Goal: Book appointment/travel/reservation

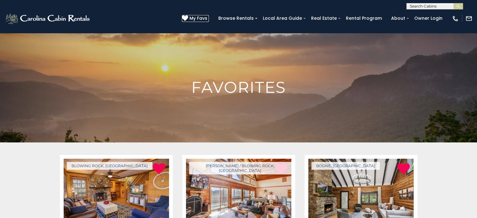
click at [203, 16] on span "My Favs" at bounding box center [198, 18] width 18 height 7
click at [426, 6] on input "text" at bounding box center [434, 7] width 55 height 6
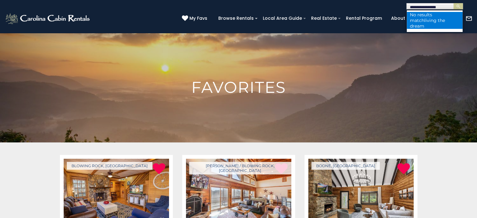
type input "**********"
click at [420, 19] on span "living the dream" at bounding box center [427, 23] width 35 height 11
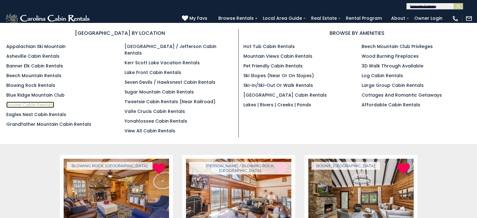
click at [26, 104] on link "Boone Cabin Rentals" at bounding box center [30, 105] width 48 height 6
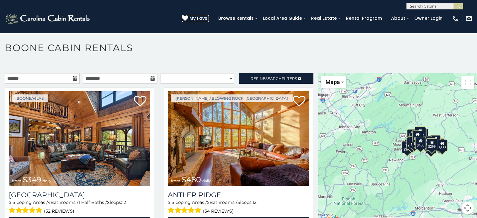
click at [207, 18] on span "My Favs" at bounding box center [198, 18] width 18 height 7
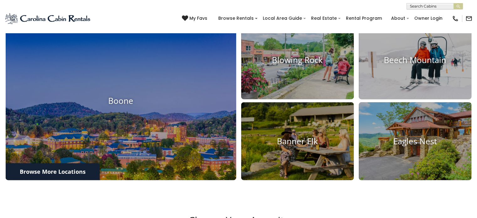
scroll to position [233, 0]
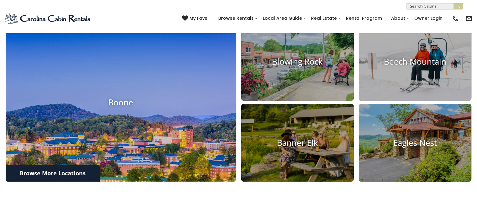
click at [107, 109] on img at bounding box center [120, 102] width 253 height 175
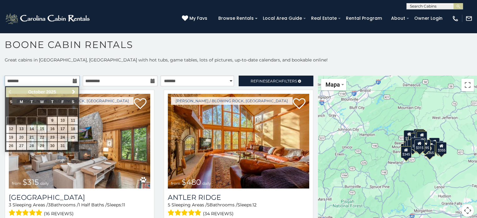
click at [60, 77] on input "text" at bounding box center [42, 81] width 75 height 11
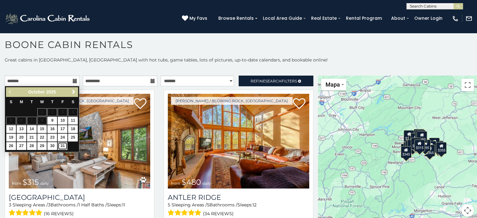
click at [63, 147] on link "31" at bounding box center [63, 146] width 10 height 8
type input "**********"
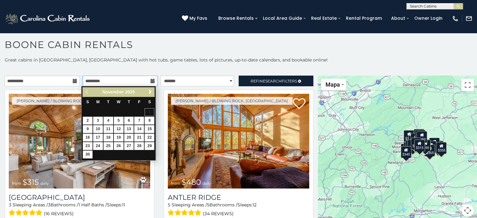
click at [134, 76] on input "text" at bounding box center [120, 81] width 75 height 11
click at [130, 131] on link "13" at bounding box center [129, 129] width 10 height 8
type input "**********"
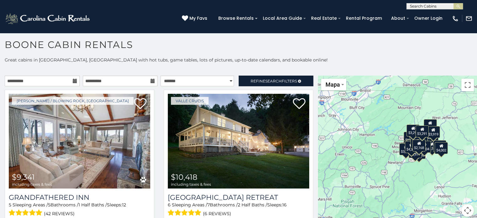
click at [435, 57] on p "Great cabins in Boone, NC with hot tubs, game tables, lots of pictures, up-to-d…" at bounding box center [238, 60] width 477 height 6
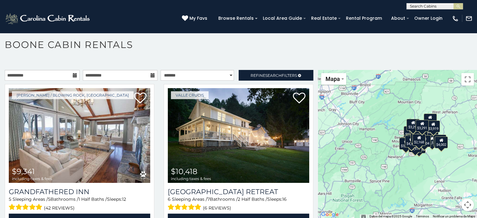
scroll to position [6, 0]
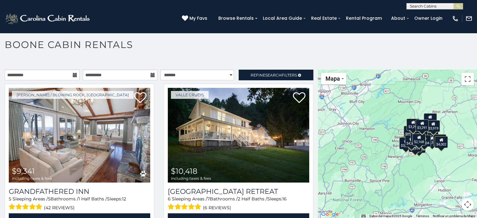
click at [384, 52] on h1 "Boone Cabin Rentals" at bounding box center [238, 48] width 477 height 18
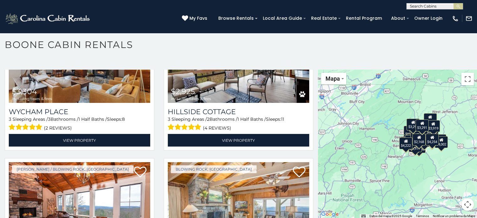
scroll to position [1134, 0]
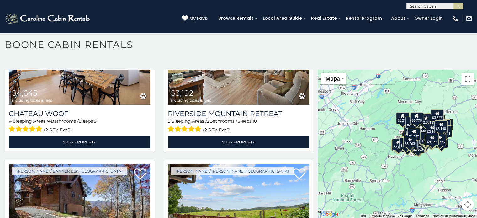
scroll to position [6714, 0]
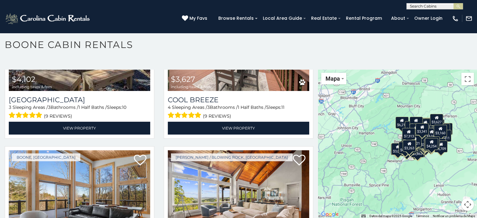
drag, startPoint x: 316, startPoint y: 201, endPoint x: 315, endPoint y: 205, distance: 4.2
click at [315, 70] on main "**********" at bounding box center [238, 70] width 477 height 0
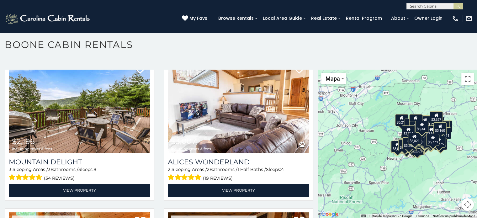
scroll to position [0, 0]
click at [433, 6] on input "text" at bounding box center [434, 7] width 55 height 6
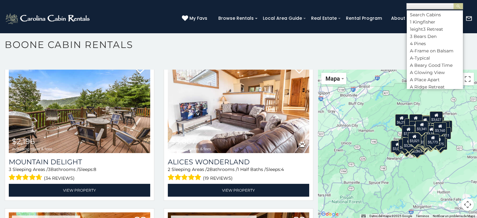
click at [432, 7] on input "text" at bounding box center [434, 7] width 55 height 6
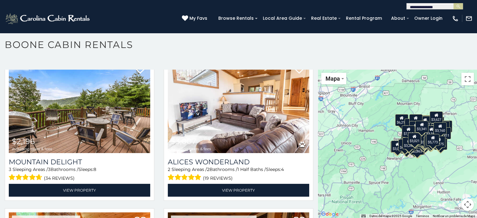
type input "**********"
click at [456, 7] on img "submit" at bounding box center [458, 6] width 5 height 5
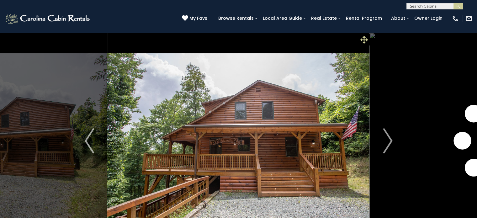
click at [360, 41] on span at bounding box center [364, 39] width 11 height 11
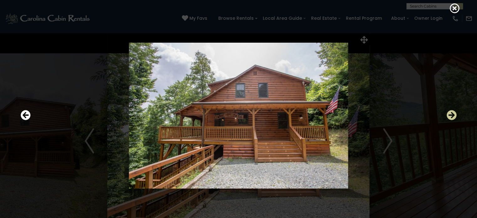
click at [450, 113] on icon "Next" at bounding box center [451, 115] width 10 height 10
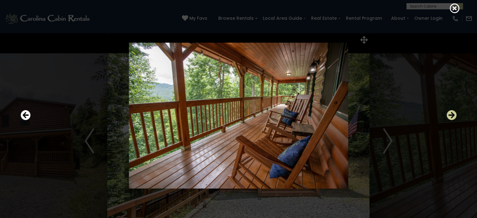
click at [450, 113] on icon "Next" at bounding box center [451, 115] width 10 height 10
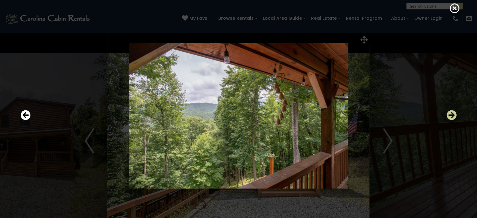
click at [450, 113] on icon "Next" at bounding box center [451, 115] width 10 height 10
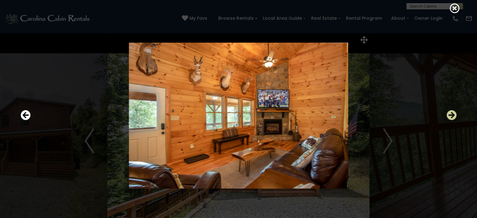
click at [449, 112] on icon "Next" at bounding box center [451, 115] width 10 height 10
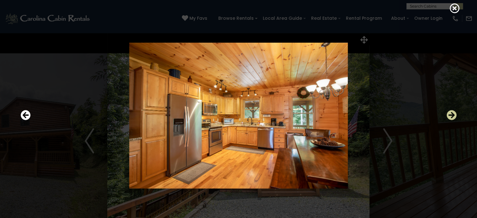
click at [449, 112] on icon "Next" at bounding box center [451, 115] width 10 height 10
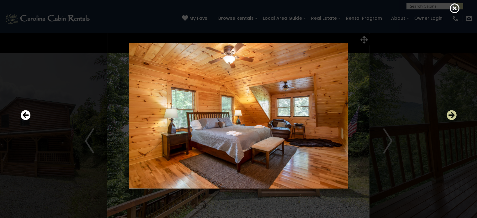
click at [449, 112] on icon "Next" at bounding box center [451, 115] width 10 height 10
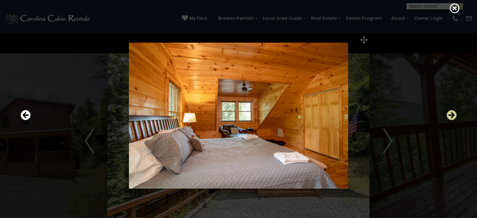
click at [449, 112] on icon "Next" at bounding box center [451, 115] width 10 height 10
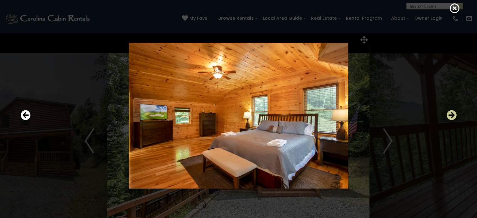
click at [449, 112] on icon "Next" at bounding box center [451, 115] width 10 height 10
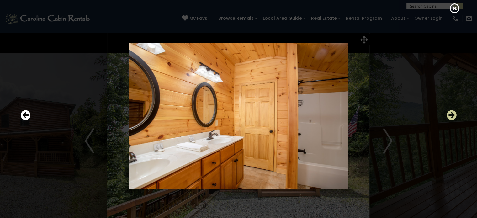
click at [449, 112] on icon "Next" at bounding box center [451, 115] width 10 height 10
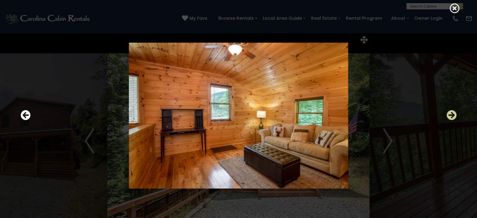
click at [449, 112] on icon "Next" at bounding box center [451, 115] width 10 height 10
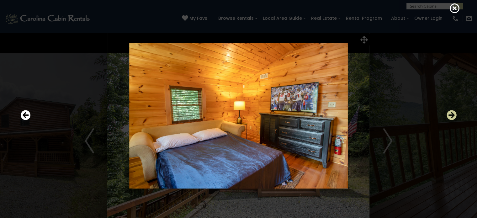
click at [449, 112] on icon "Next" at bounding box center [451, 115] width 10 height 10
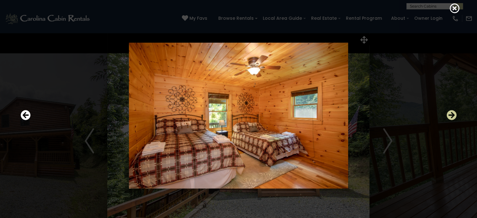
click at [449, 112] on icon "Next" at bounding box center [451, 115] width 10 height 10
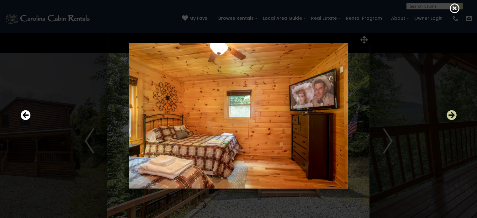
click at [449, 112] on icon "Next" at bounding box center [451, 115] width 10 height 10
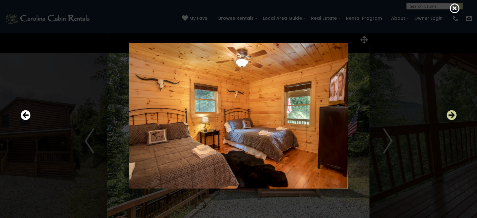
click at [449, 112] on icon "Next" at bounding box center [451, 115] width 10 height 10
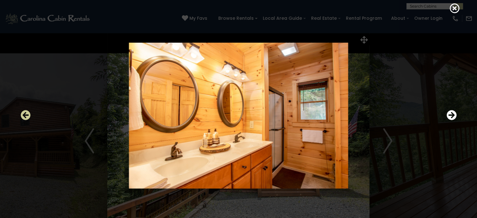
click at [25, 117] on icon "Previous" at bounding box center [26, 115] width 10 height 10
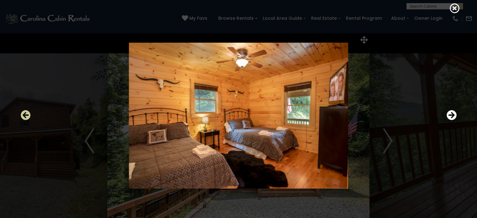
click at [25, 117] on icon "Previous" at bounding box center [26, 115] width 10 height 10
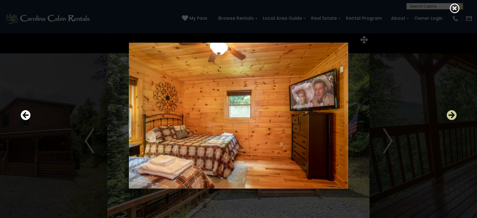
click at [449, 113] on icon "Next" at bounding box center [451, 115] width 10 height 10
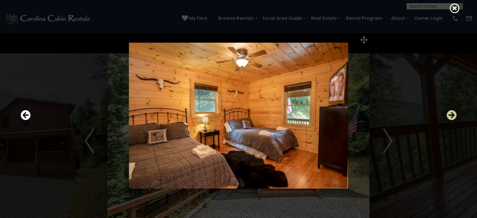
click at [449, 113] on icon "Next" at bounding box center [451, 115] width 10 height 10
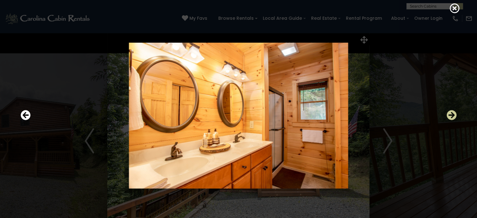
click at [449, 113] on icon "Next" at bounding box center [451, 115] width 10 height 10
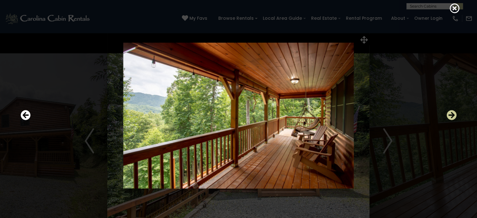
click at [449, 113] on icon "Next" at bounding box center [451, 115] width 10 height 10
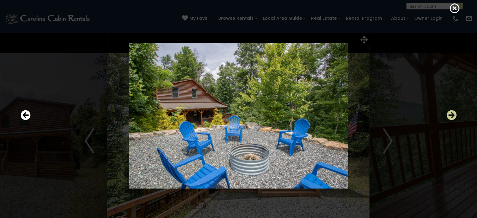
click at [449, 113] on icon "Next" at bounding box center [451, 115] width 10 height 10
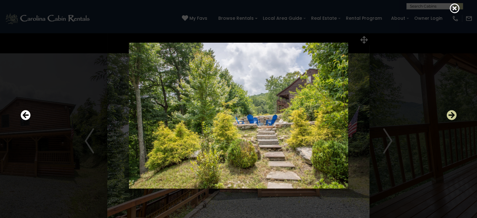
click at [449, 113] on icon "Next" at bounding box center [451, 115] width 10 height 10
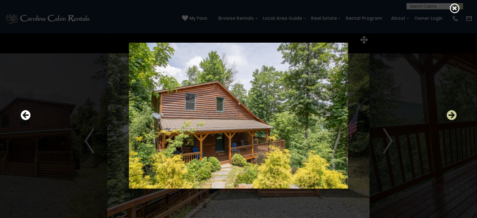
click at [449, 113] on icon "Next" at bounding box center [451, 115] width 10 height 10
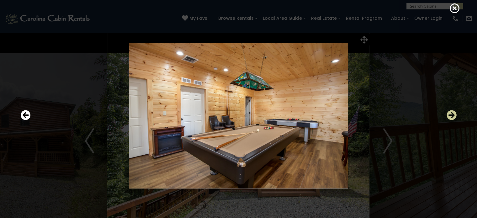
click at [449, 113] on icon "Next" at bounding box center [451, 115] width 10 height 10
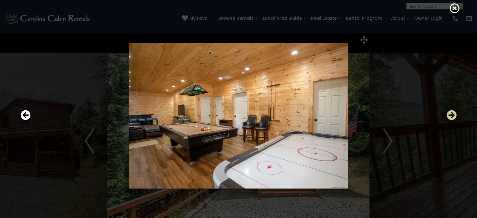
click at [449, 113] on icon "Next" at bounding box center [451, 115] width 10 height 10
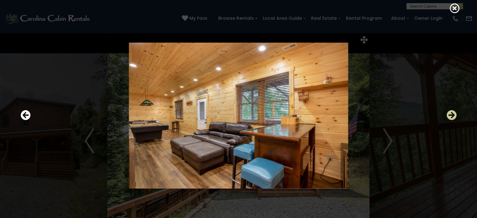
click at [449, 113] on icon "Next" at bounding box center [451, 115] width 10 height 10
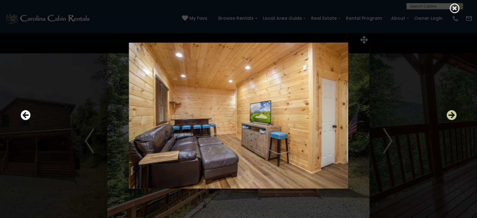
drag, startPoint x: 449, startPoint y: 113, endPoint x: 453, endPoint y: 115, distance: 4.6
click at [453, 115] on icon "Next" at bounding box center [451, 115] width 10 height 10
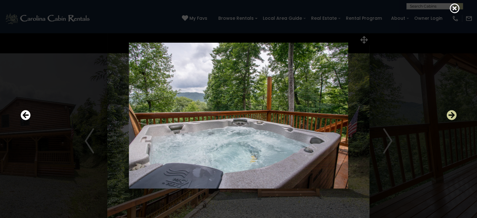
drag, startPoint x: 450, startPoint y: 115, endPoint x: 450, endPoint y: 112, distance: 3.8
click at [450, 112] on icon "Next" at bounding box center [451, 115] width 10 height 10
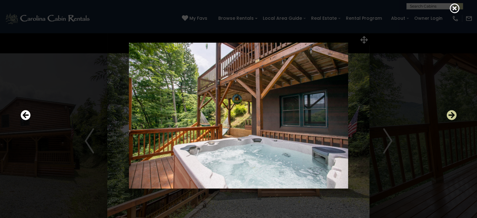
drag, startPoint x: 450, startPoint y: 111, endPoint x: 454, endPoint y: 113, distance: 4.1
click at [454, 113] on icon "Next" at bounding box center [451, 115] width 10 height 10
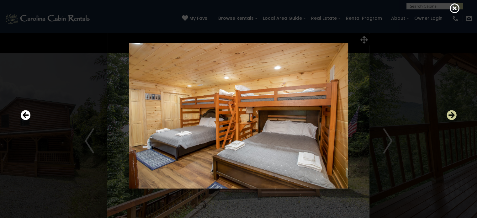
click at [453, 118] on icon "Next" at bounding box center [451, 115] width 10 height 10
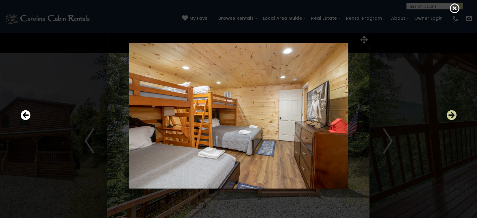
click at [453, 118] on icon "Next" at bounding box center [451, 115] width 10 height 10
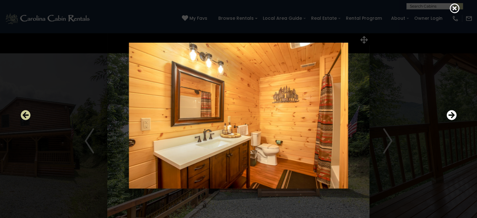
click at [21, 117] on icon "Previous" at bounding box center [26, 115] width 10 height 10
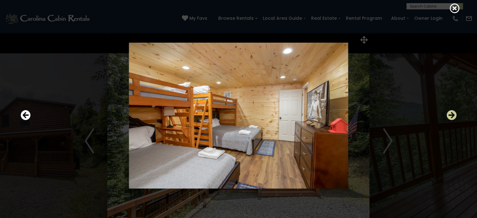
click at [455, 117] on icon "Next" at bounding box center [451, 115] width 10 height 10
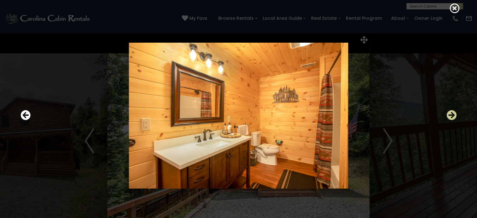
click at [455, 116] on icon "Next" at bounding box center [451, 115] width 10 height 10
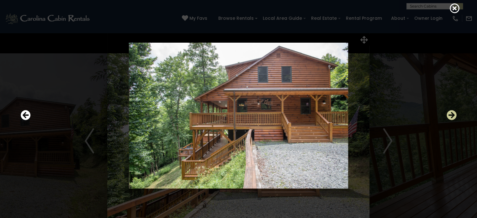
click at [455, 116] on icon "Next" at bounding box center [451, 115] width 10 height 10
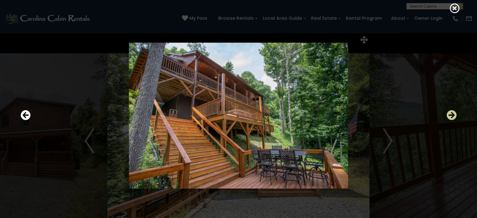
click at [455, 116] on icon "Next" at bounding box center [451, 115] width 10 height 10
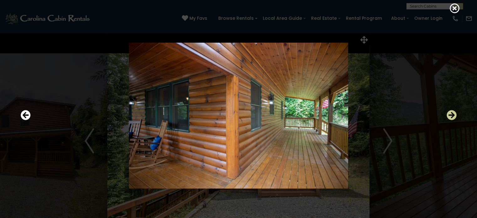
click at [455, 116] on icon "Next" at bounding box center [451, 115] width 10 height 10
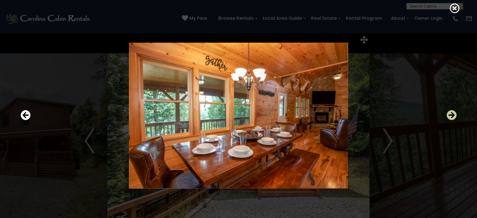
click at [455, 116] on icon "Next" at bounding box center [451, 115] width 10 height 10
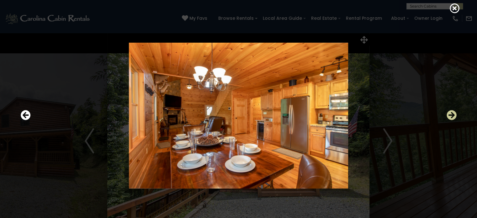
click at [455, 116] on icon "Next" at bounding box center [451, 115] width 10 height 10
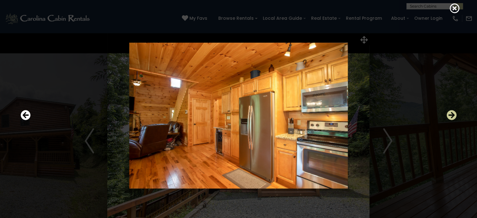
click at [455, 116] on icon "Next" at bounding box center [451, 115] width 10 height 10
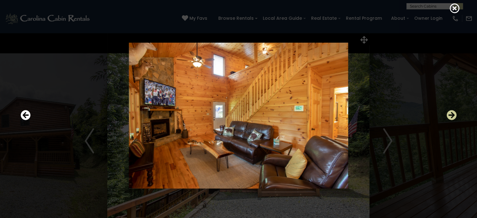
click at [455, 116] on icon "Next" at bounding box center [451, 115] width 10 height 10
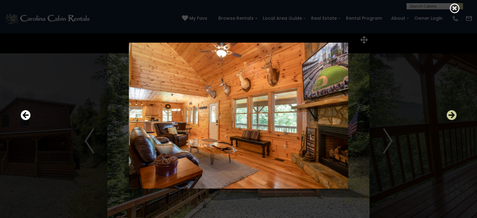
click at [455, 116] on icon "Next" at bounding box center [451, 115] width 10 height 10
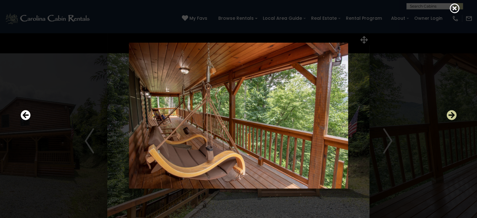
click at [455, 116] on icon "Next" at bounding box center [451, 115] width 10 height 10
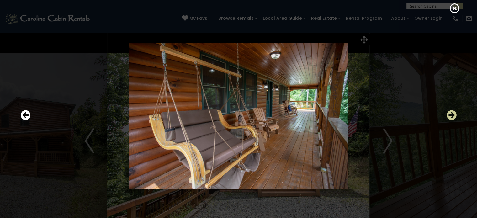
click at [455, 116] on icon "Next" at bounding box center [451, 115] width 10 height 10
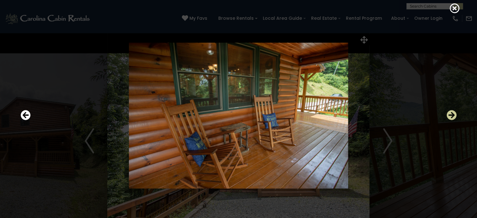
click at [455, 116] on icon "Next" at bounding box center [451, 115] width 10 height 10
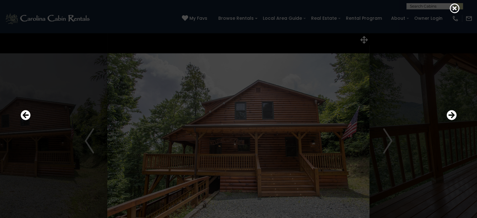
click at [32, 118] on div at bounding box center [239, 116] width 442 height 196
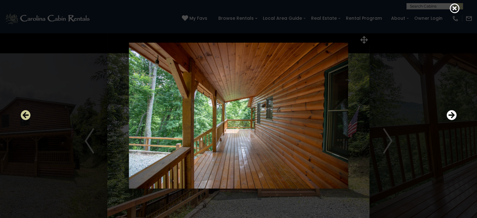
click at [27, 118] on icon "Previous" at bounding box center [26, 115] width 10 height 10
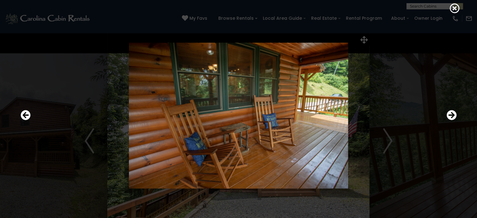
click at [329, 123] on img at bounding box center [238, 116] width 377 height 146
click at [398, 139] on img at bounding box center [238, 116] width 377 height 146
click at [450, 118] on icon "Next" at bounding box center [451, 115] width 10 height 10
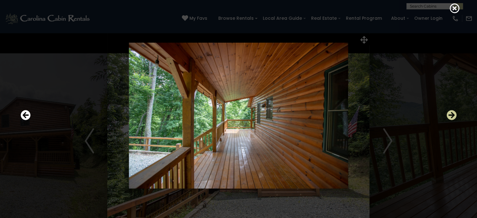
click at [450, 118] on icon "Next" at bounding box center [451, 115] width 10 height 10
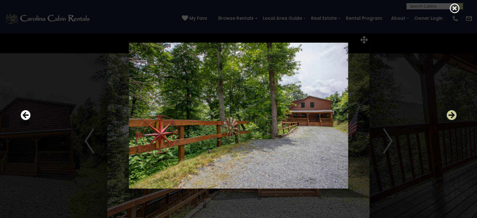
click at [450, 118] on icon "Next" at bounding box center [451, 115] width 10 height 10
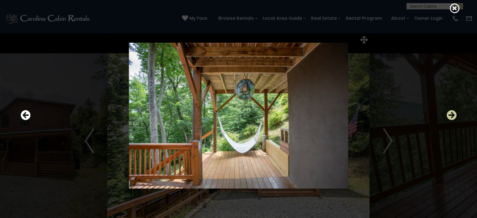
click at [450, 118] on icon "Next" at bounding box center [451, 115] width 10 height 10
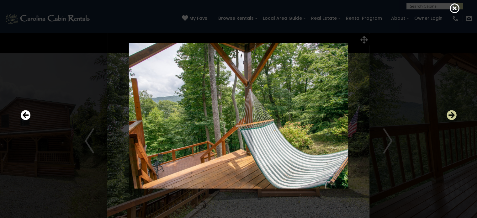
click at [450, 118] on icon "Next" at bounding box center [451, 115] width 10 height 10
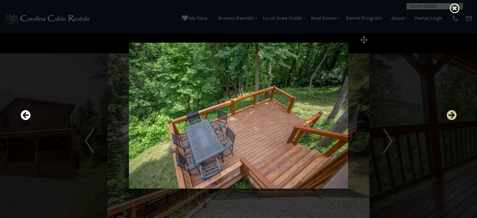
click at [450, 118] on icon "Next" at bounding box center [451, 115] width 10 height 10
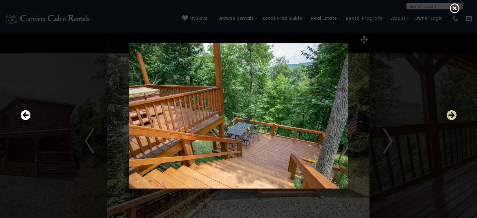
click at [451, 118] on icon "Next" at bounding box center [451, 115] width 10 height 10
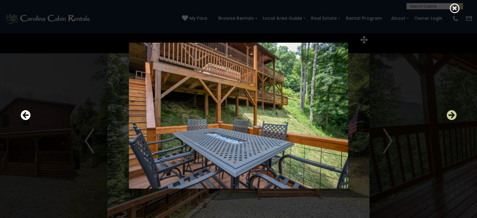
click at [451, 118] on icon "Next" at bounding box center [451, 115] width 10 height 10
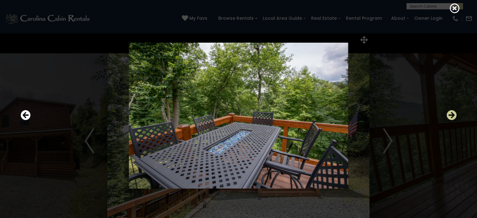
click at [451, 118] on icon "Next" at bounding box center [451, 115] width 10 height 10
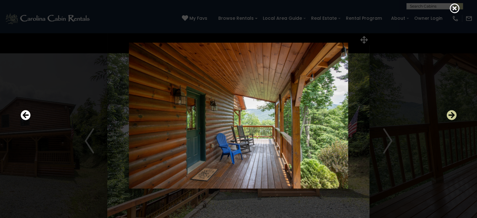
click at [451, 118] on icon "Next" at bounding box center [451, 115] width 10 height 10
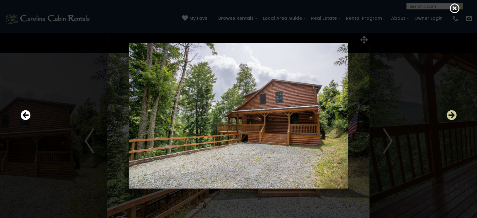
click at [451, 118] on icon "Next" at bounding box center [451, 115] width 10 height 10
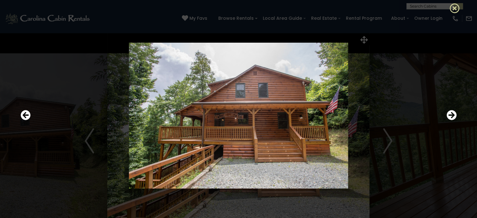
click at [459, 8] on icon at bounding box center [455, 8] width 10 height 10
